Goal: Find specific page/section: Find specific page/section

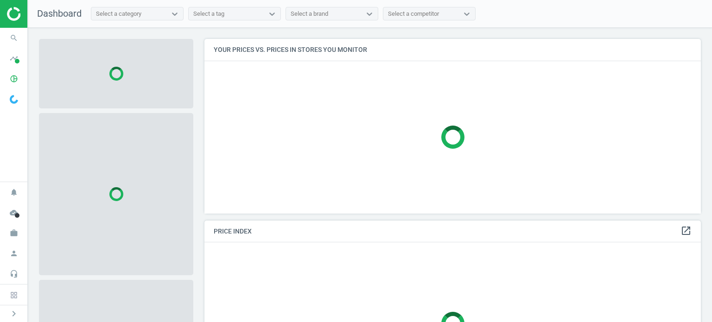
scroll to position [189, 504]
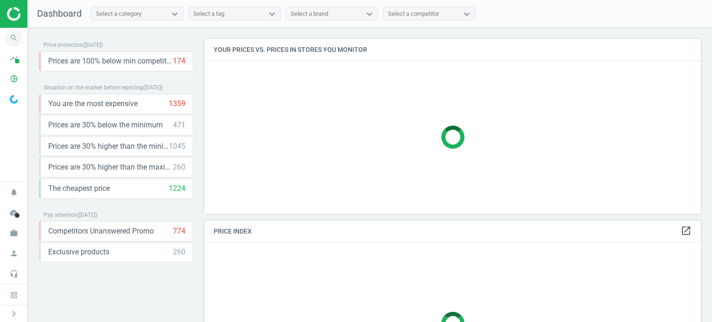
click at [11, 37] on icon "search" at bounding box center [14, 38] width 18 height 18
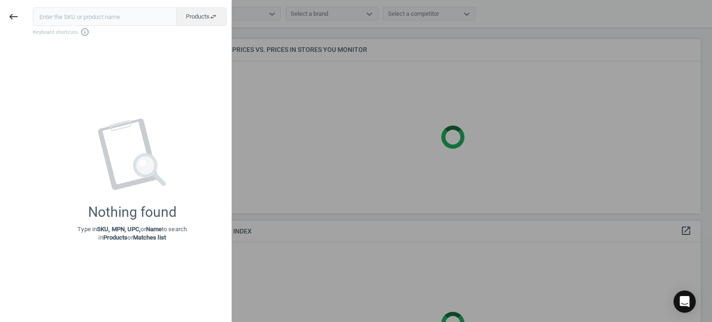
click at [99, 12] on input "text" at bounding box center [105, 16] width 144 height 19
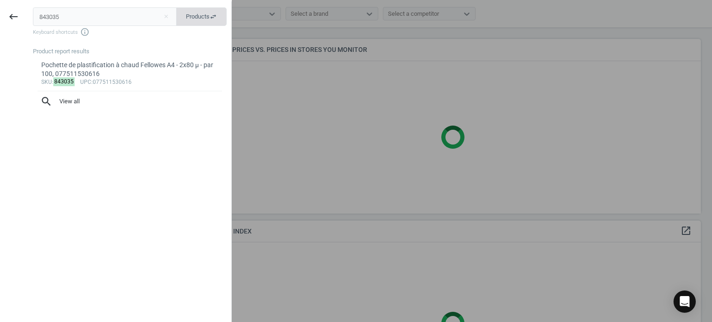
type input "843035"
click at [200, 17] on span "Products swap_horiz" at bounding box center [201, 17] width 31 height 8
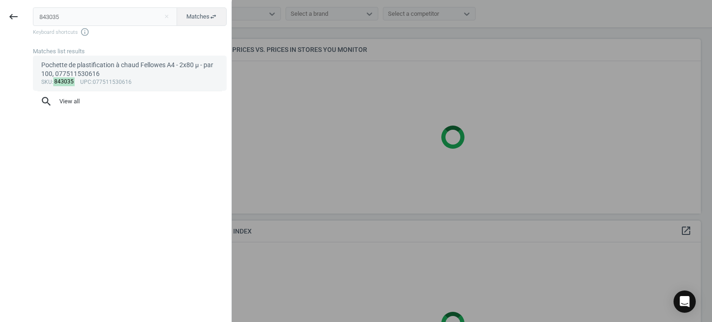
click at [115, 74] on div "Pochette de plastification à chaud Fellowes A4 - 2x80 µ - par 100, 077511530616" at bounding box center [130, 70] width 178 height 18
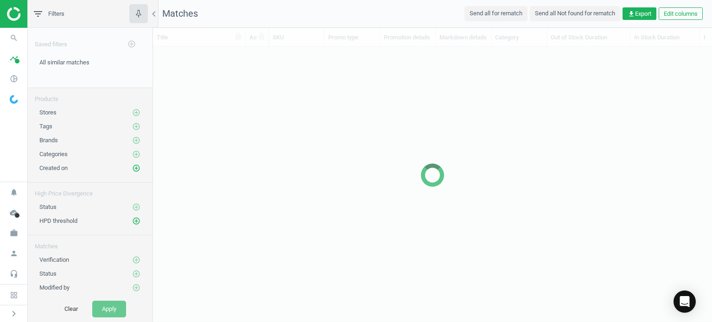
scroll to position [7, 7]
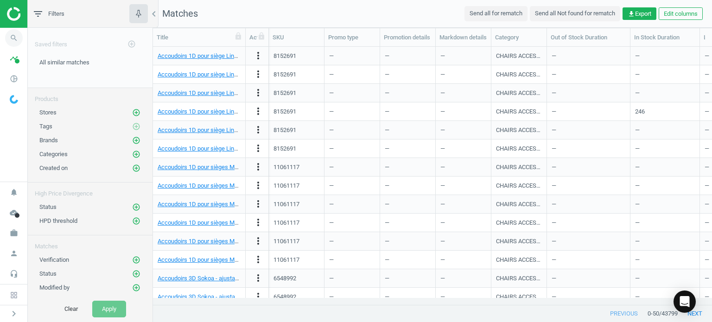
click at [14, 37] on icon "search" at bounding box center [14, 38] width 18 height 18
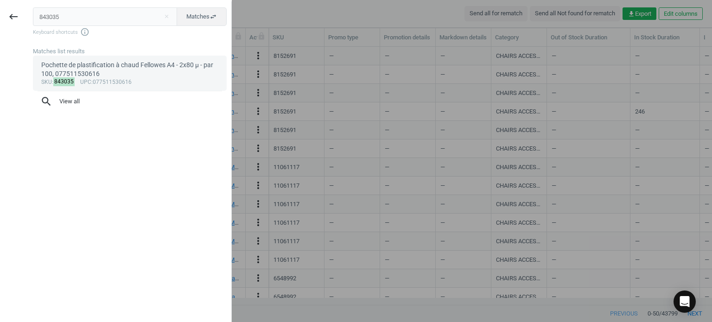
click at [61, 64] on div "Pochette de plastification à chaud Fellowes A4 - 2x80 µ - par 100, 077511530616" at bounding box center [130, 70] width 178 height 18
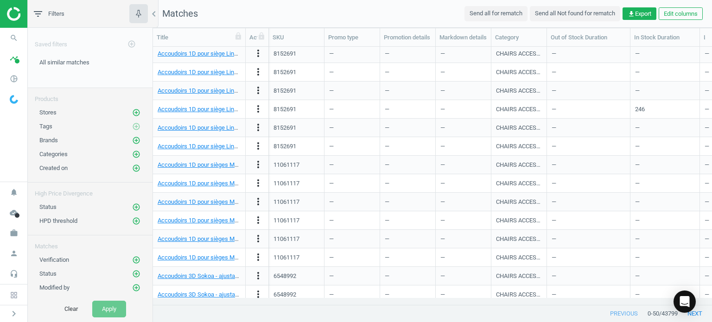
scroll to position [0, 0]
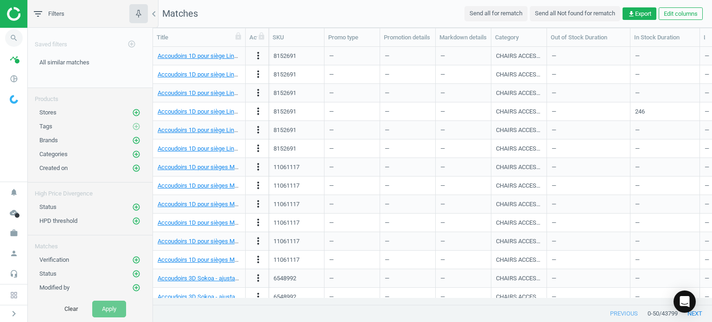
click at [15, 40] on icon "search" at bounding box center [14, 38] width 18 height 18
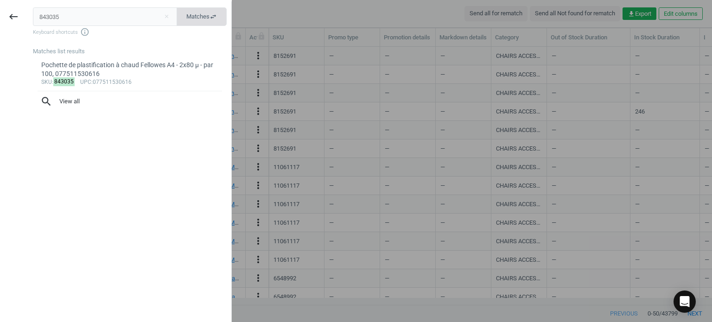
click at [203, 13] on span "Matches swap_horiz" at bounding box center [201, 17] width 31 height 8
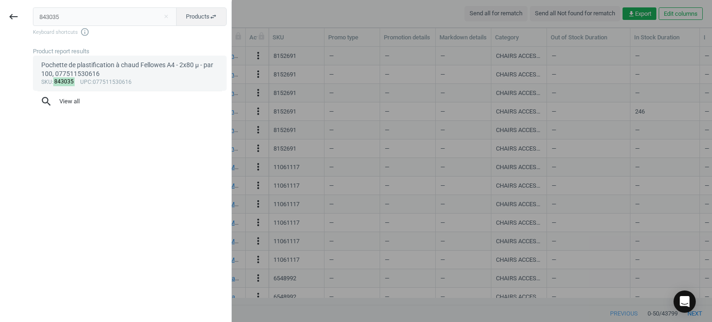
click at [78, 64] on div "Pochette de plastification à chaud Fellowes A4 - 2x80 µ - par 100, 077511530616" at bounding box center [130, 70] width 178 height 18
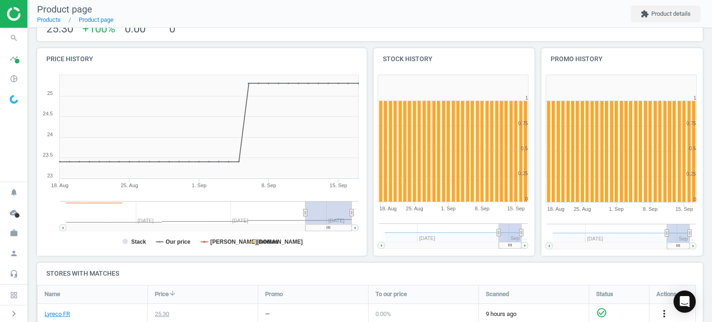
scroll to position [93, 0]
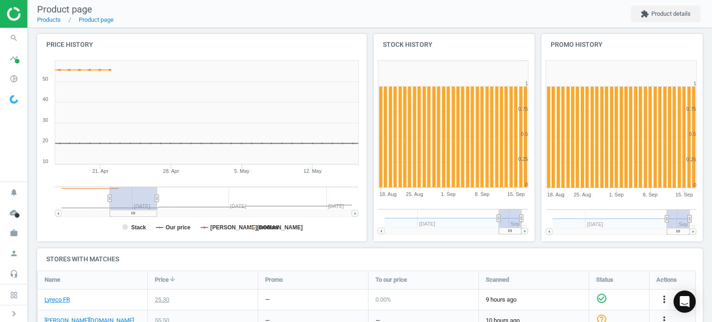
drag, startPoint x: 325, startPoint y: 212, endPoint x: 130, endPoint y: 214, distance: 195.2
click at [130, 214] on rect at bounding box center [133, 213] width 47 height 6
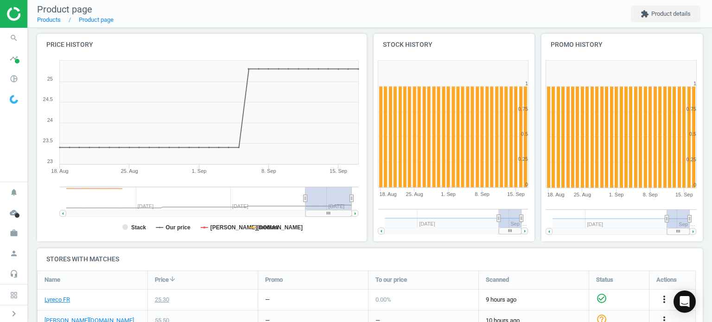
drag, startPoint x: 143, startPoint y: 212, endPoint x: 367, endPoint y: 222, distance: 224.2
click at [367, 222] on div "Price history Created with Highstock 6.2.0 Stack Our price [PERSON_NAME][DOMAIN…" at bounding box center [370, 141] width 673 height 215
